Goal: Find specific page/section: Find specific page/section

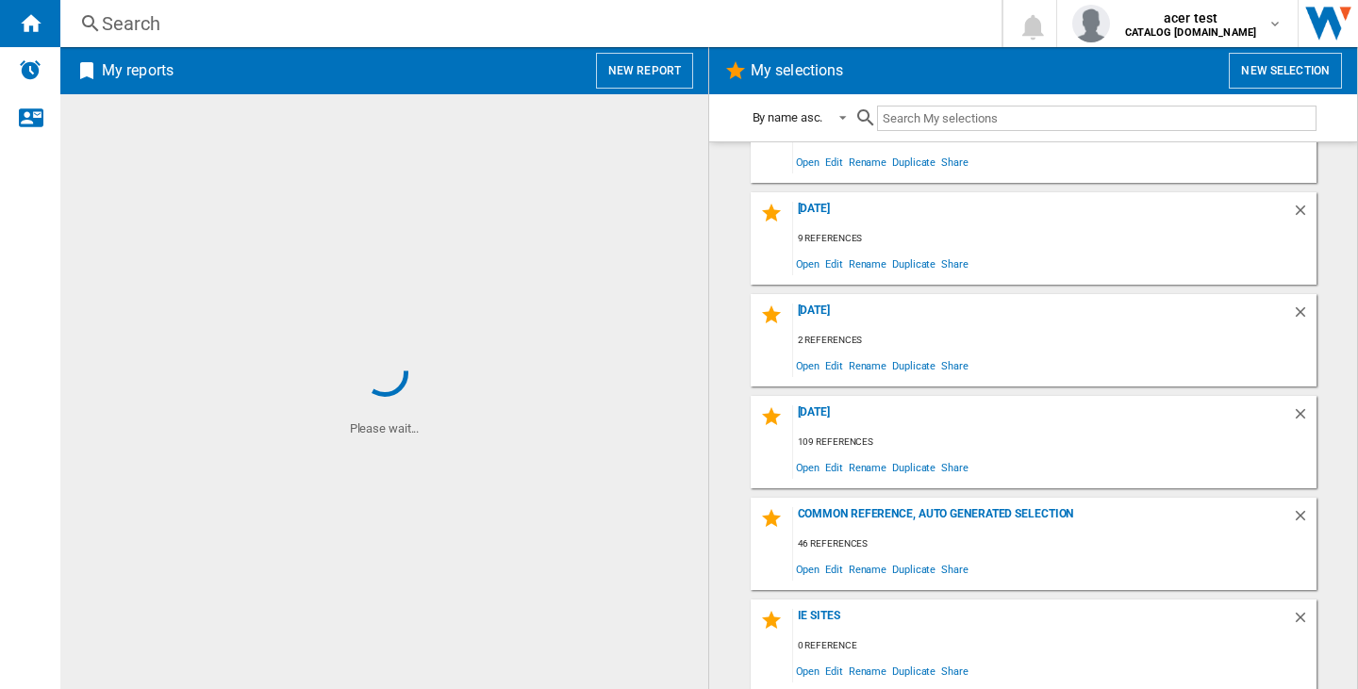
scroll to position [675, 0]
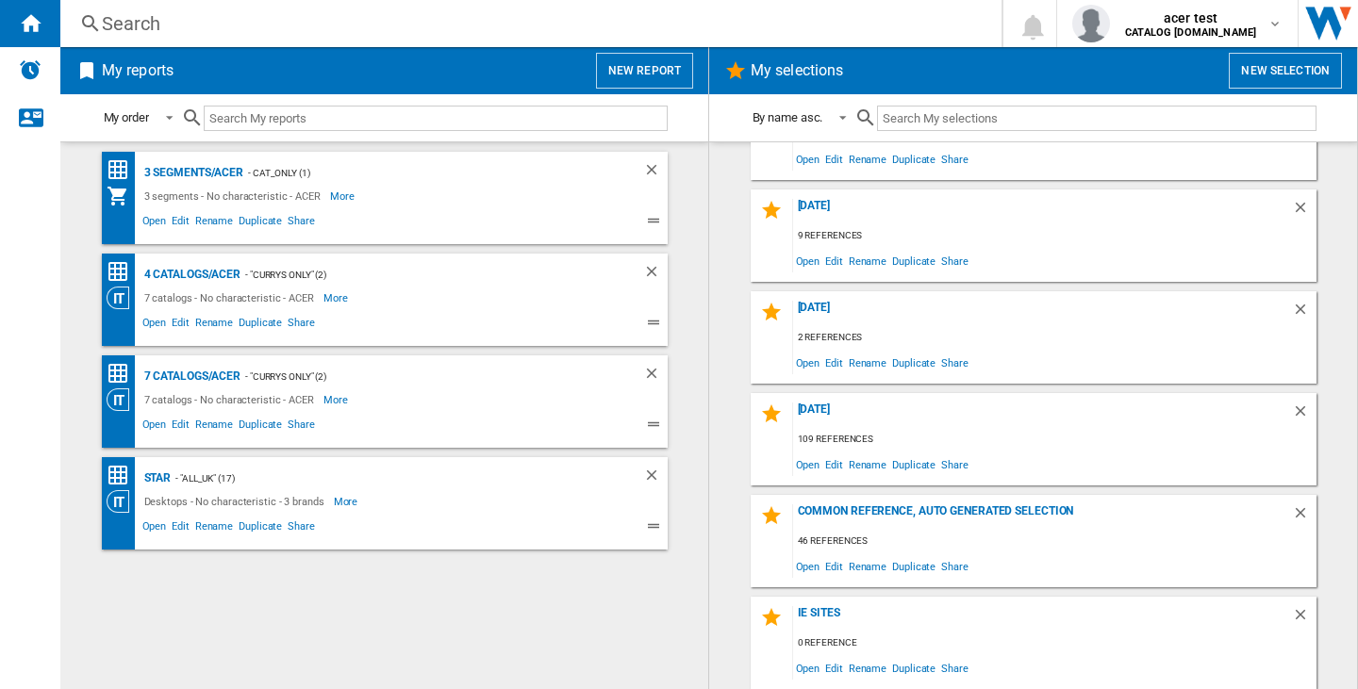
click at [136, 15] on div "Search" at bounding box center [527, 23] width 851 height 26
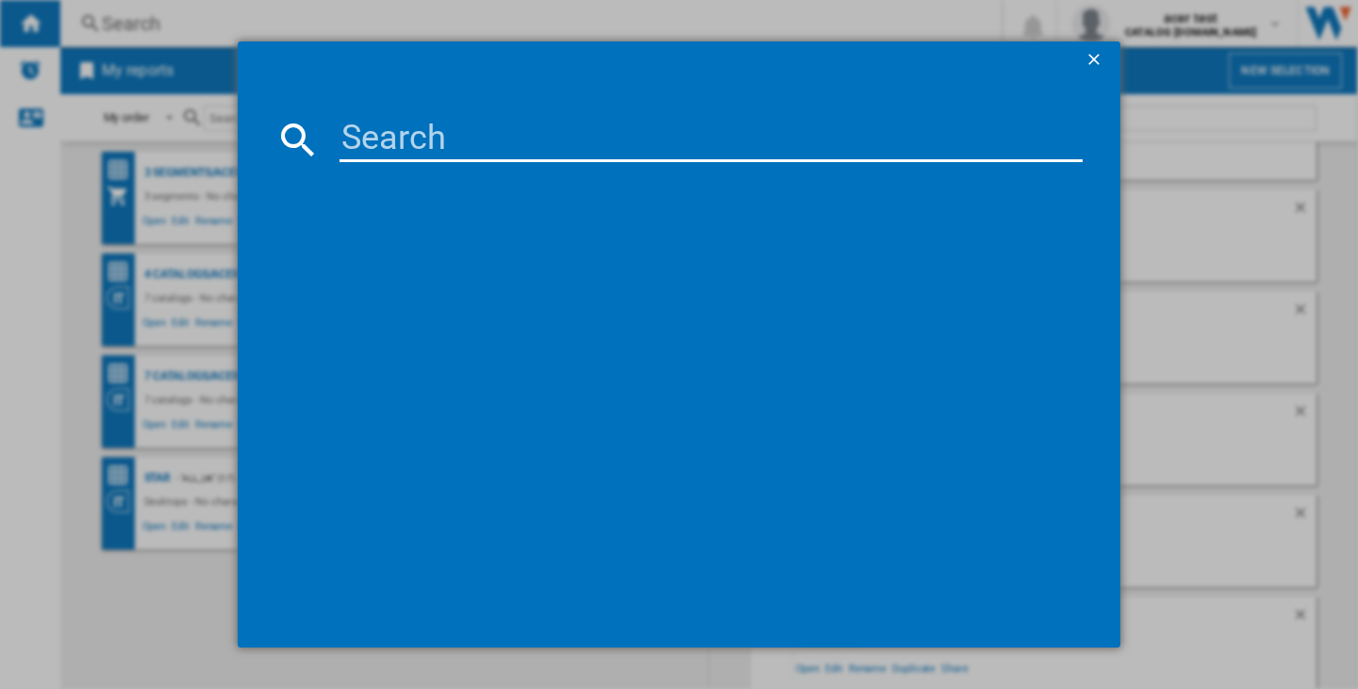
click at [402, 149] on input at bounding box center [710, 139] width 743 height 45
paste input "GP.MCE11.03S"
type input "GP.MCE11.03S"
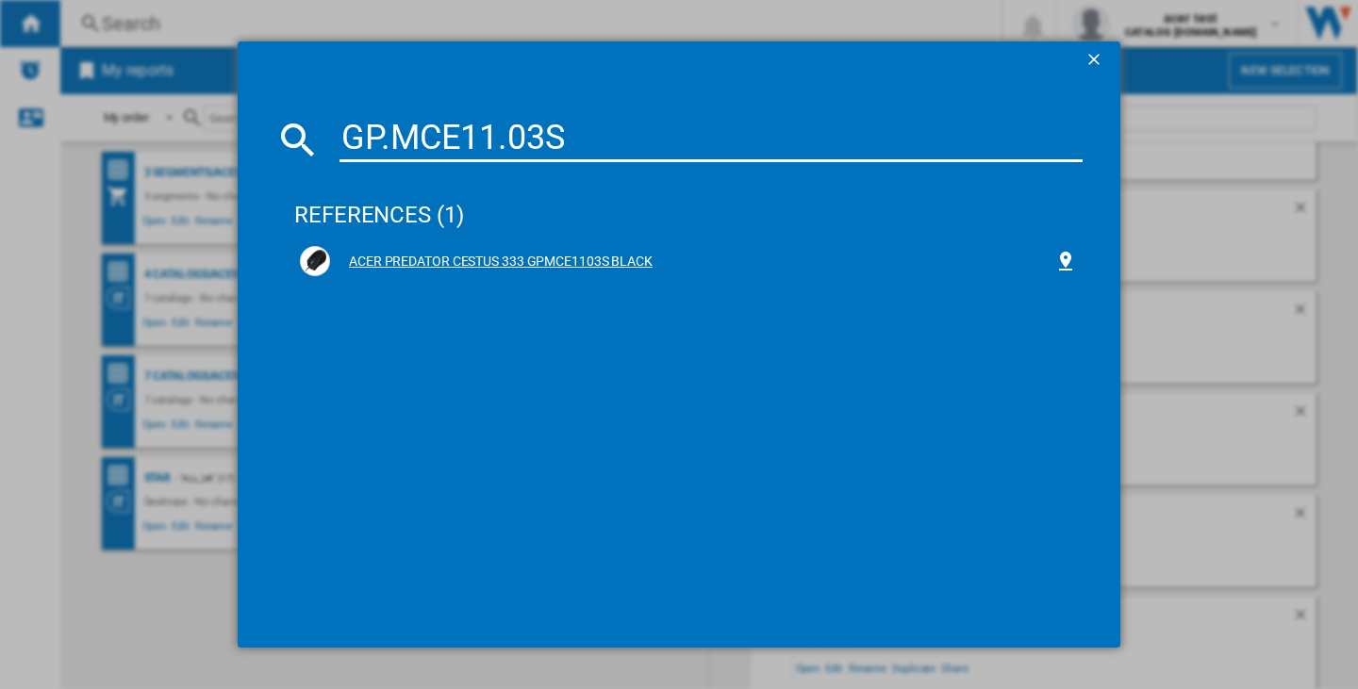
click at [540, 243] on div "ACER PREDATOR CESTUS 333 GPMCE1103S BLACK" at bounding box center [688, 260] width 788 height 41
click at [443, 260] on div "ACER PREDATOR CESTUS 333 GPMCE1103S BLACK" at bounding box center [692, 262] width 724 height 19
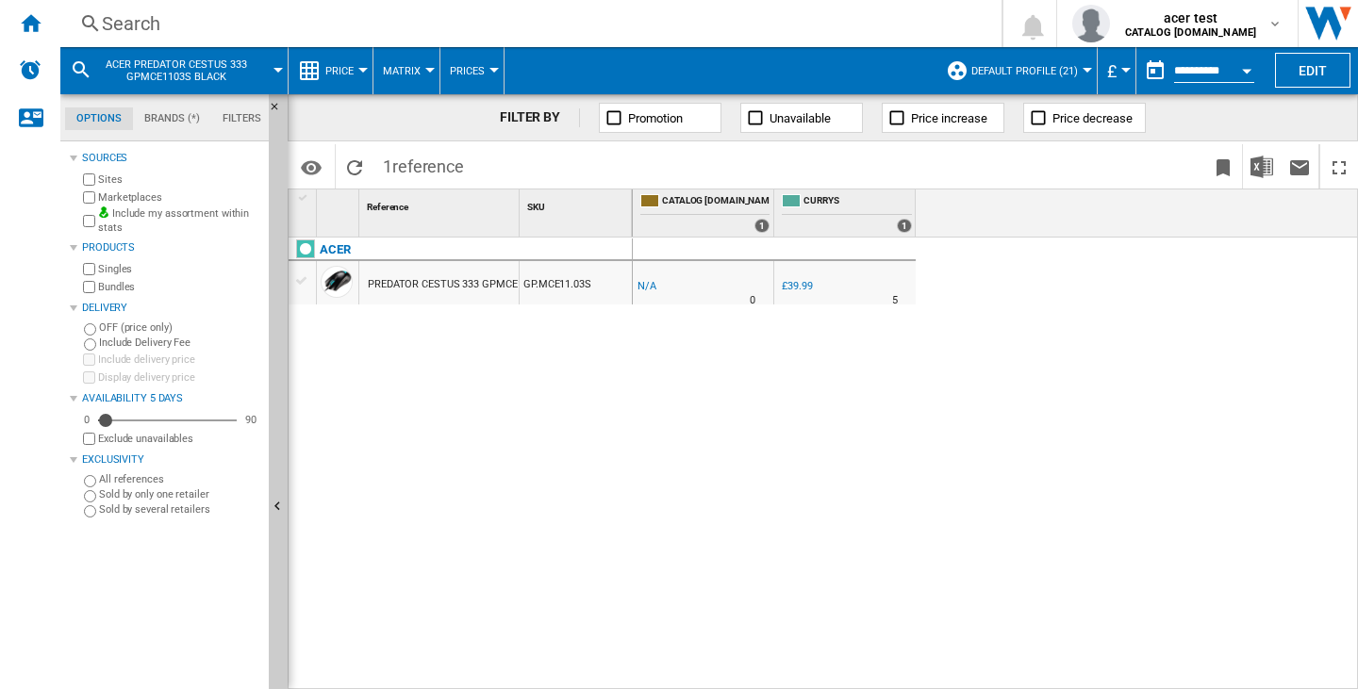
click at [1039, 74] on span "Default profile (21)" at bounding box center [1024, 71] width 107 height 12
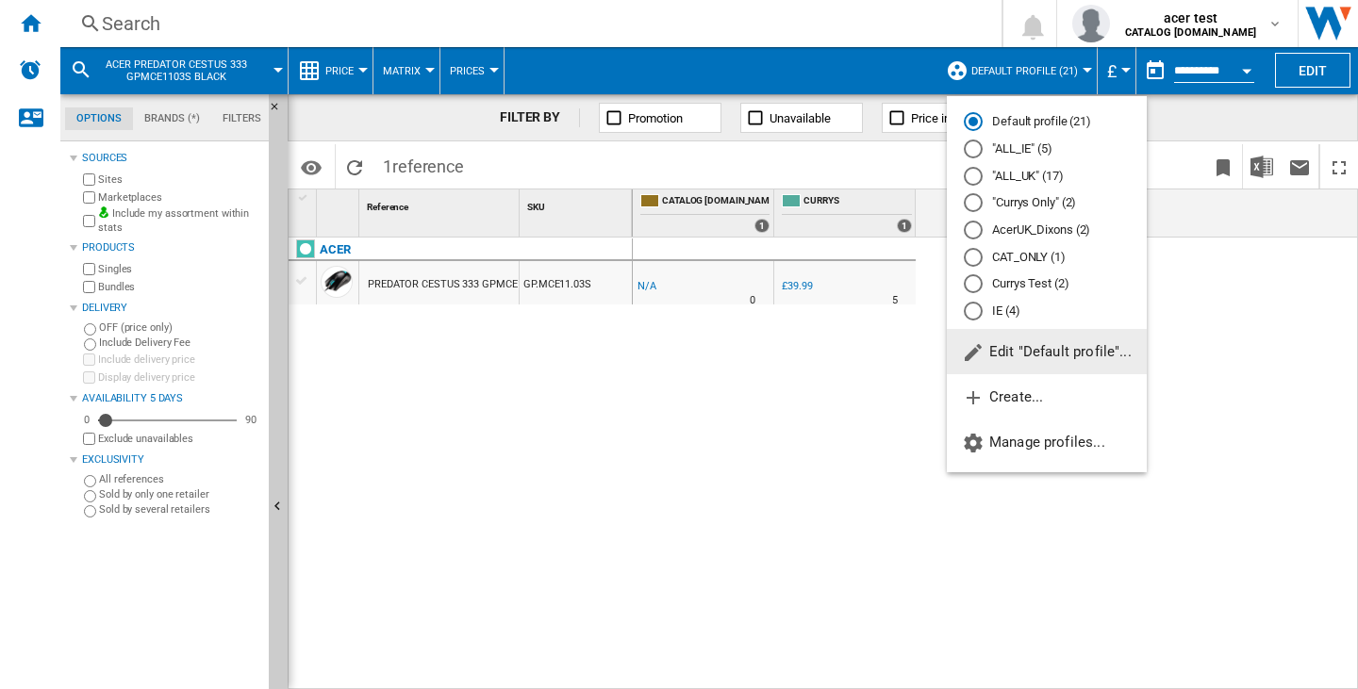
click at [1039, 74] on md-backdrop at bounding box center [679, 344] width 1358 height 689
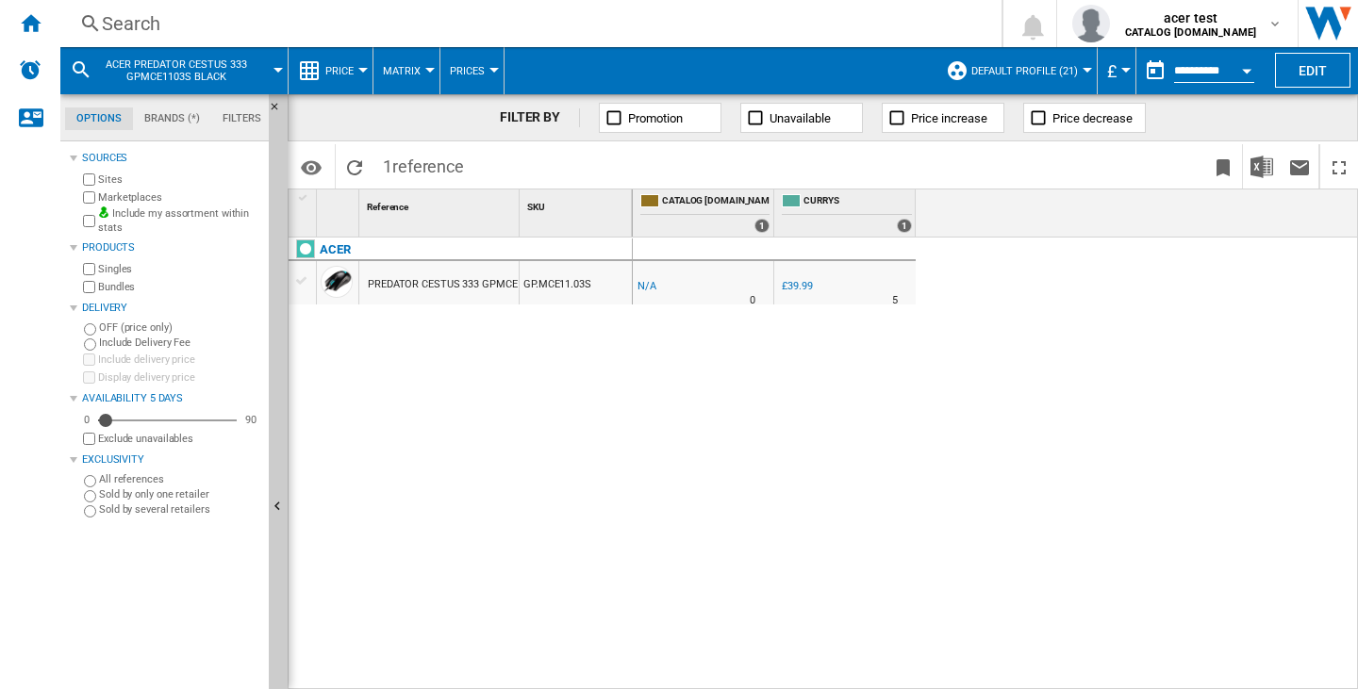
click at [123, 76] on span "ACER PREDATOR CESTUS 333 GPMCE1103S BLACK" at bounding box center [176, 70] width 152 height 25
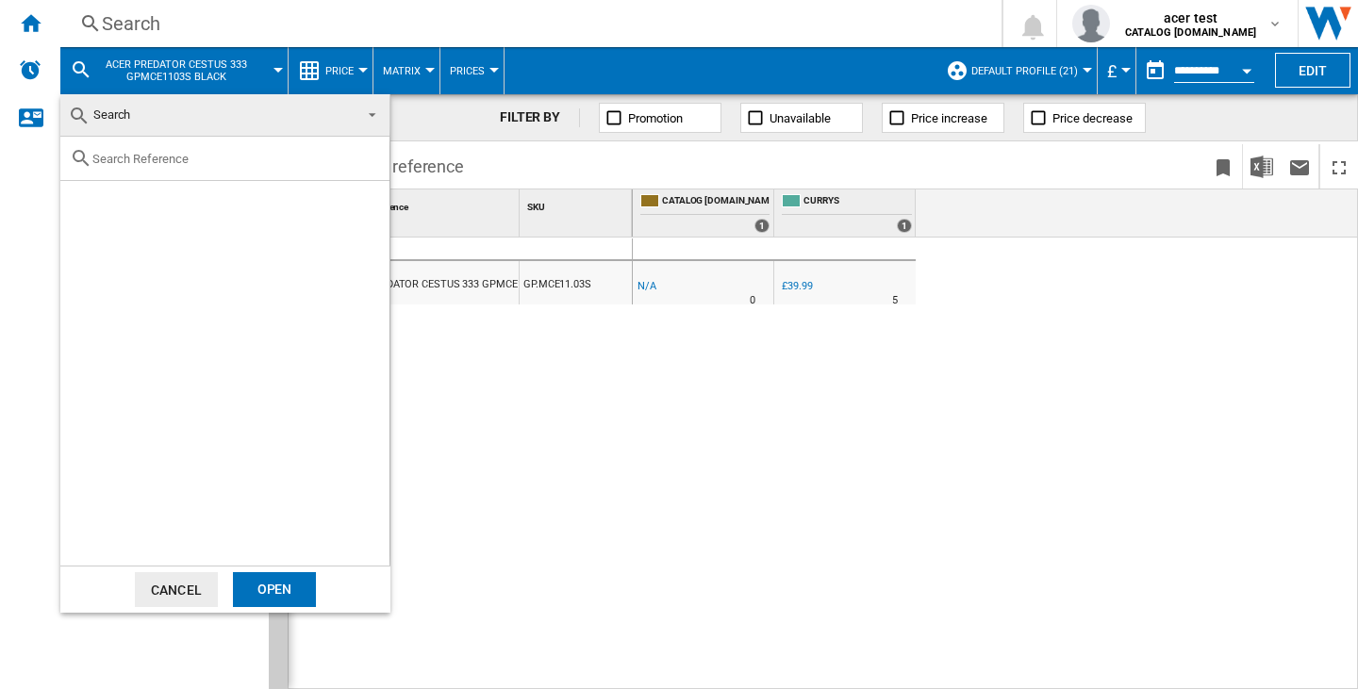
click at [194, 140] on div at bounding box center [224, 159] width 329 height 44
click at [194, 159] on input "text" at bounding box center [236, 159] width 288 height 14
paste input "NX.KJLEK.001"
type input "NX.KJLEK.001"
click at [83, 207] on div "Select" at bounding box center [83, 202] width 19 height 19
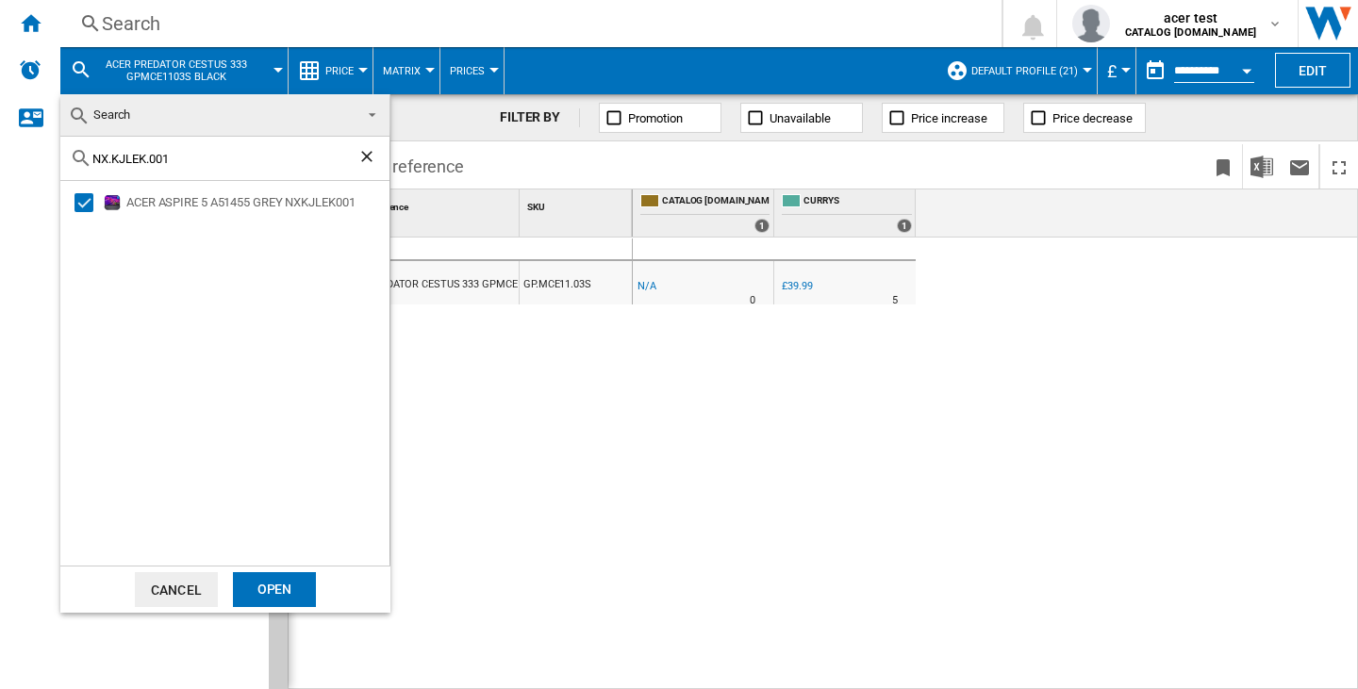
click at [309, 587] on div "Open" at bounding box center [274, 589] width 83 height 35
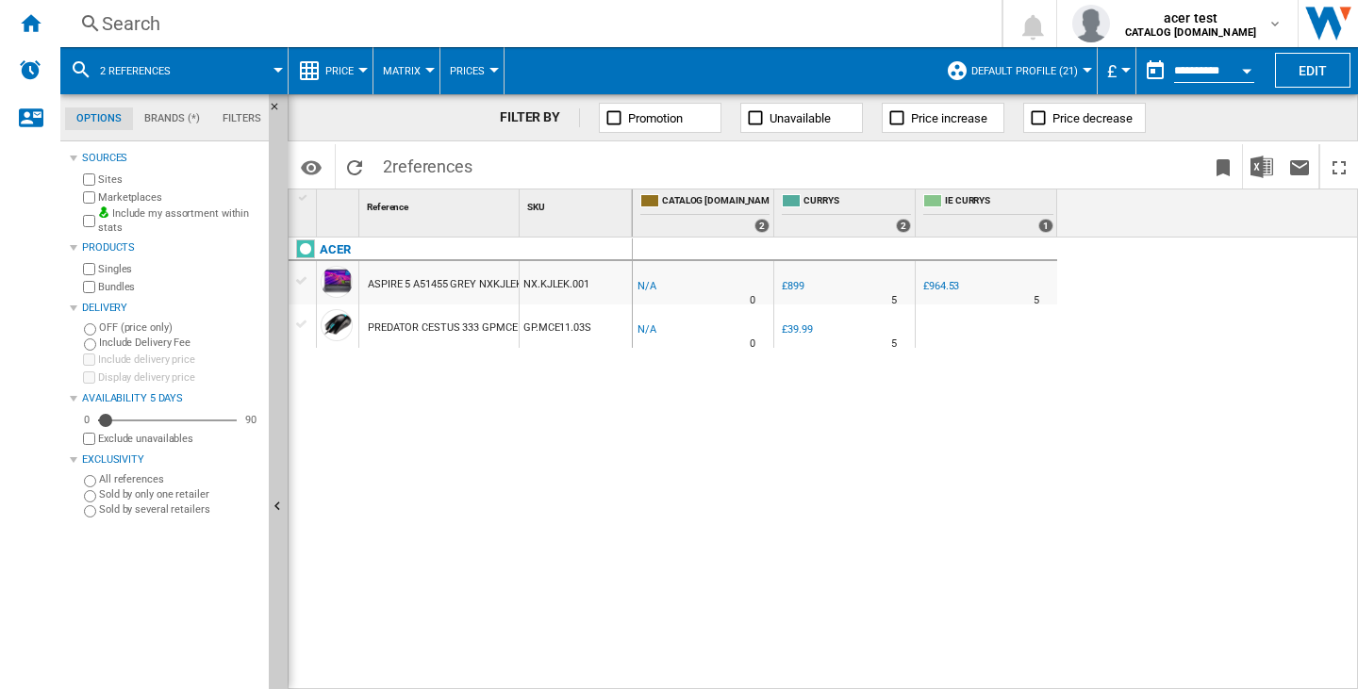
click at [1017, 487] on div "-1.0 % -£1 % N/A 0 -1.0 % £899" at bounding box center [996, 464] width 726 height 453
click at [1184, 30] on b "CATALOG ACER.UK" at bounding box center [1190, 32] width 131 height 12
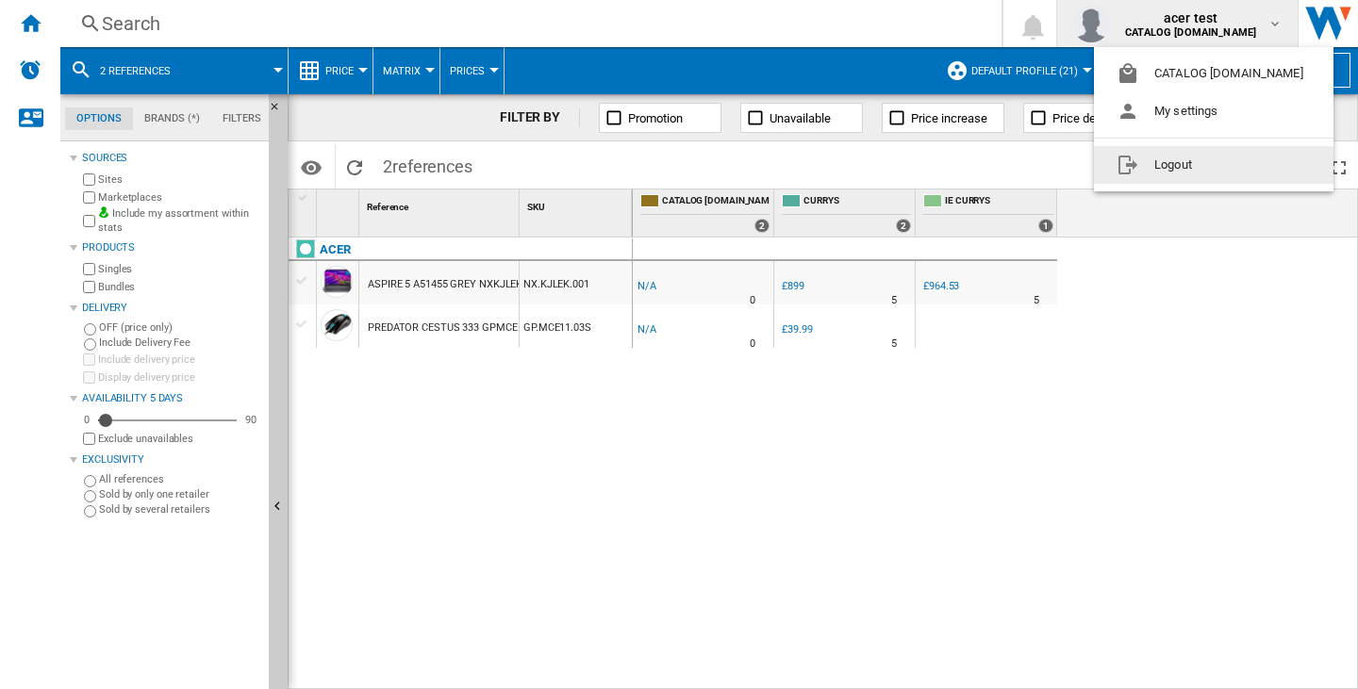
click at [1161, 150] on button "Logout" at bounding box center [1214, 165] width 240 height 38
